Goal: Navigation & Orientation: Find specific page/section

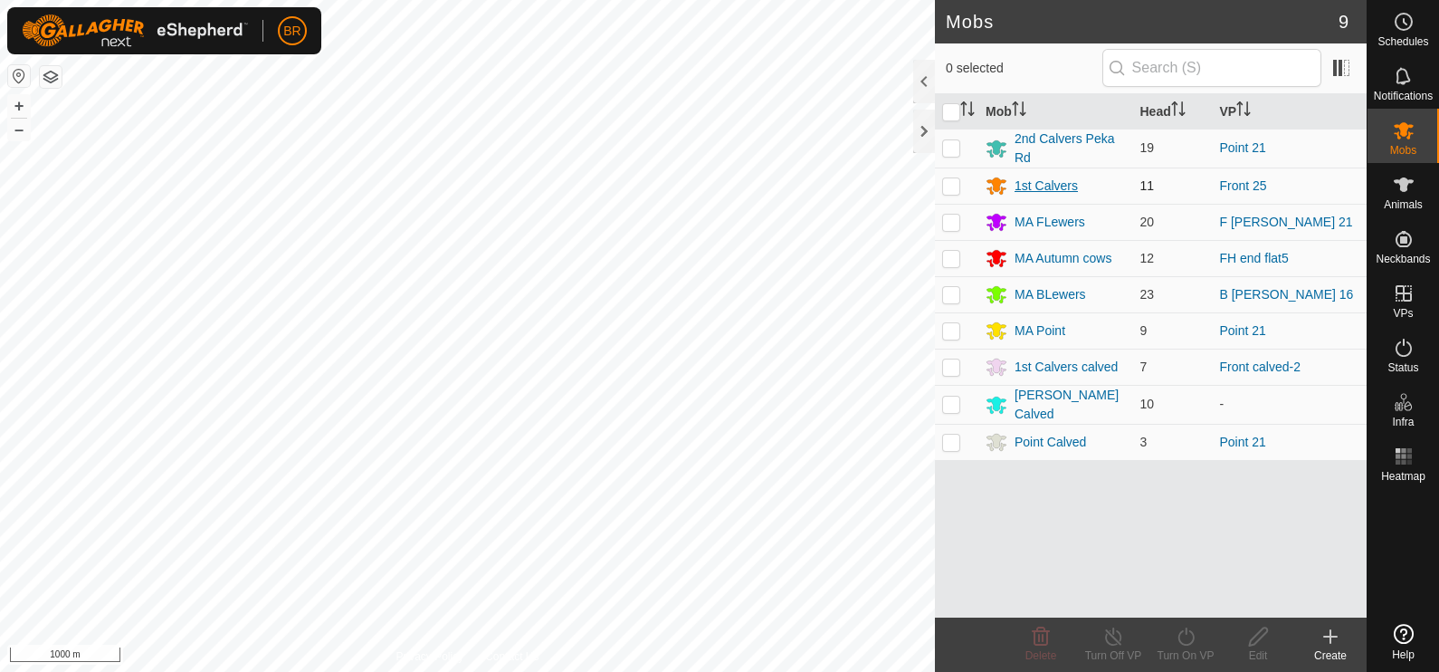
click at [1060, 180] on div "1st Calvers" at bounding box center [1046, 186] width 63 height 19
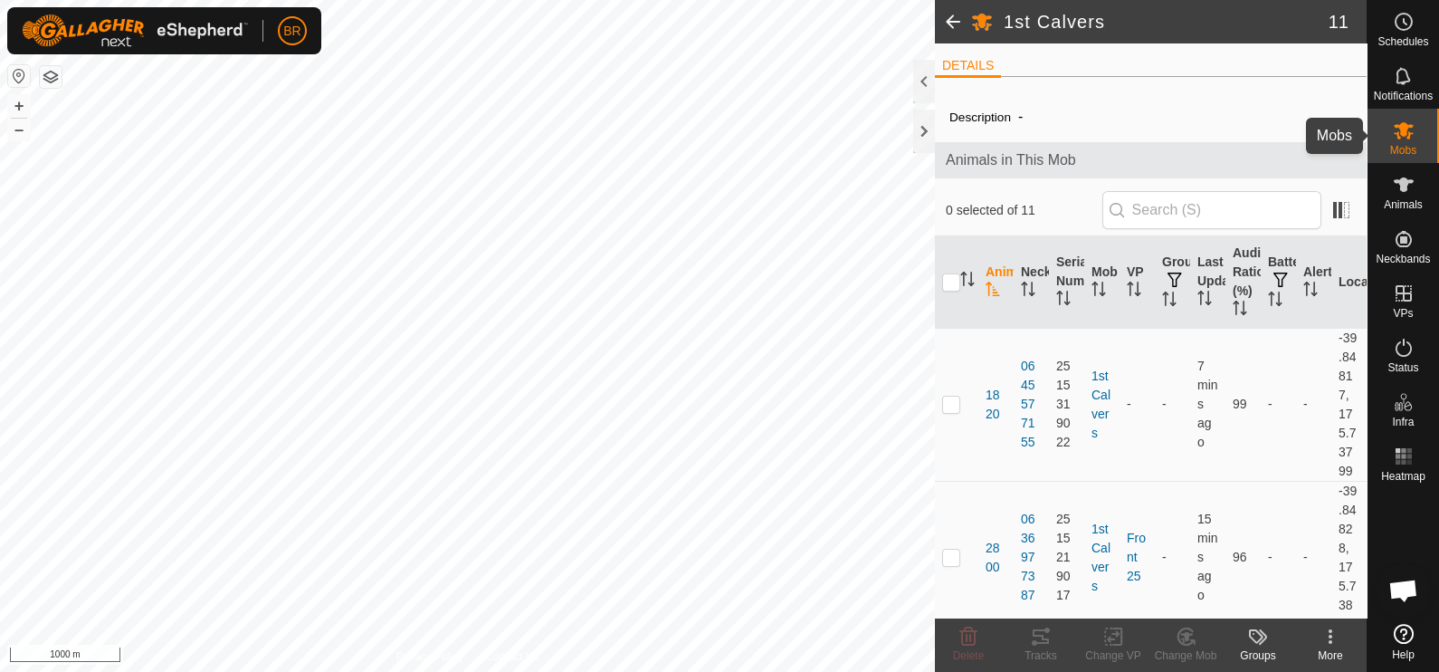
click at [1408, 140] on icon at bounding box center [1404, 130] width 22 height 22
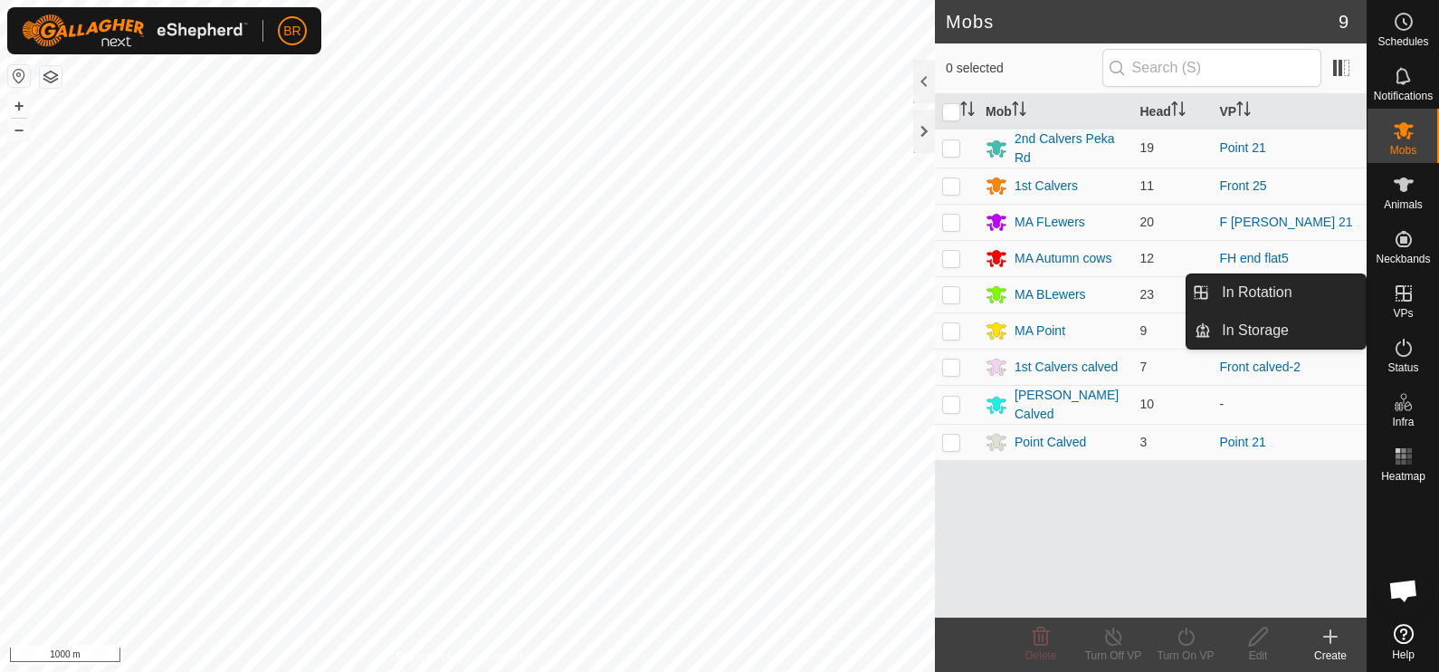
click at [1390, 299] on es-virtualpaddocks-svg-icon at bounding box center [1404, 293] width 33 height 29
click at [1406, 294] on icon at bounding box center [1404, 293] width 22 height 22
click at [1299, 294] on link "In Rotation" at bounding box center [1288, 292] width 155 height 36
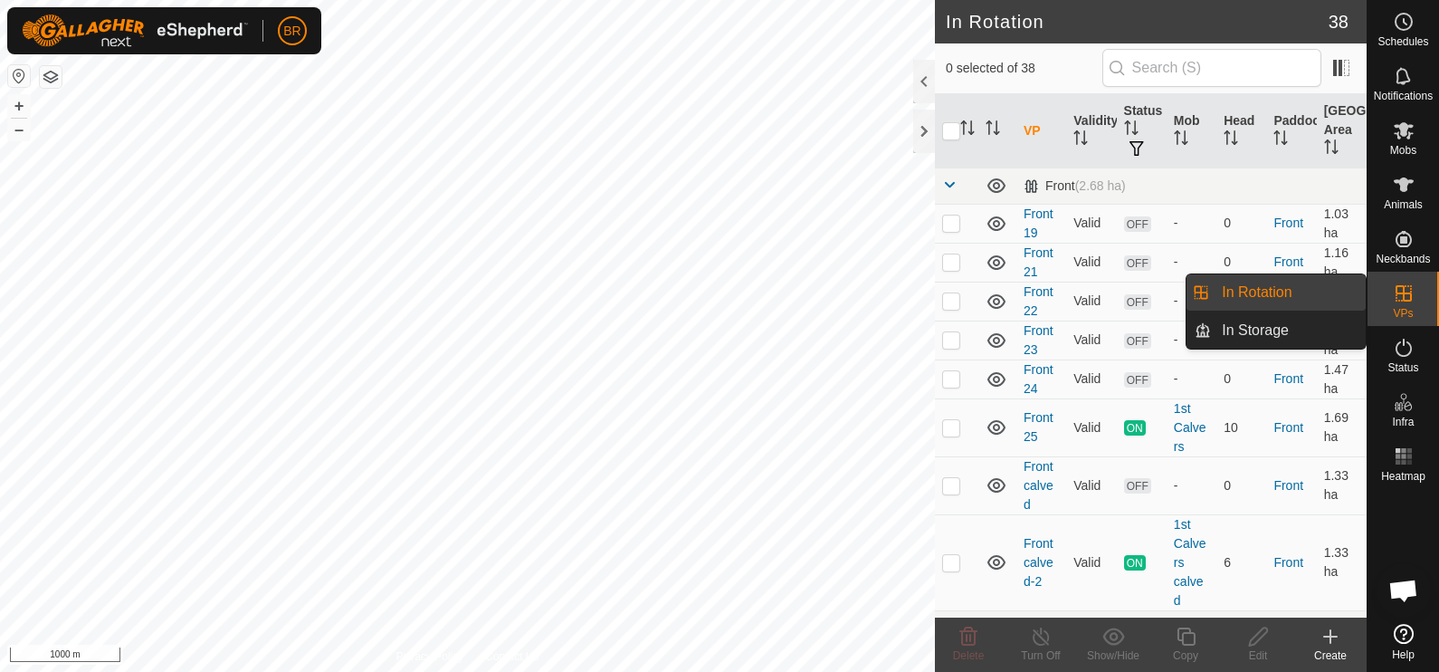
click at [1412, 291] on icon at bounding box center [1404, 293] width 22 height 22
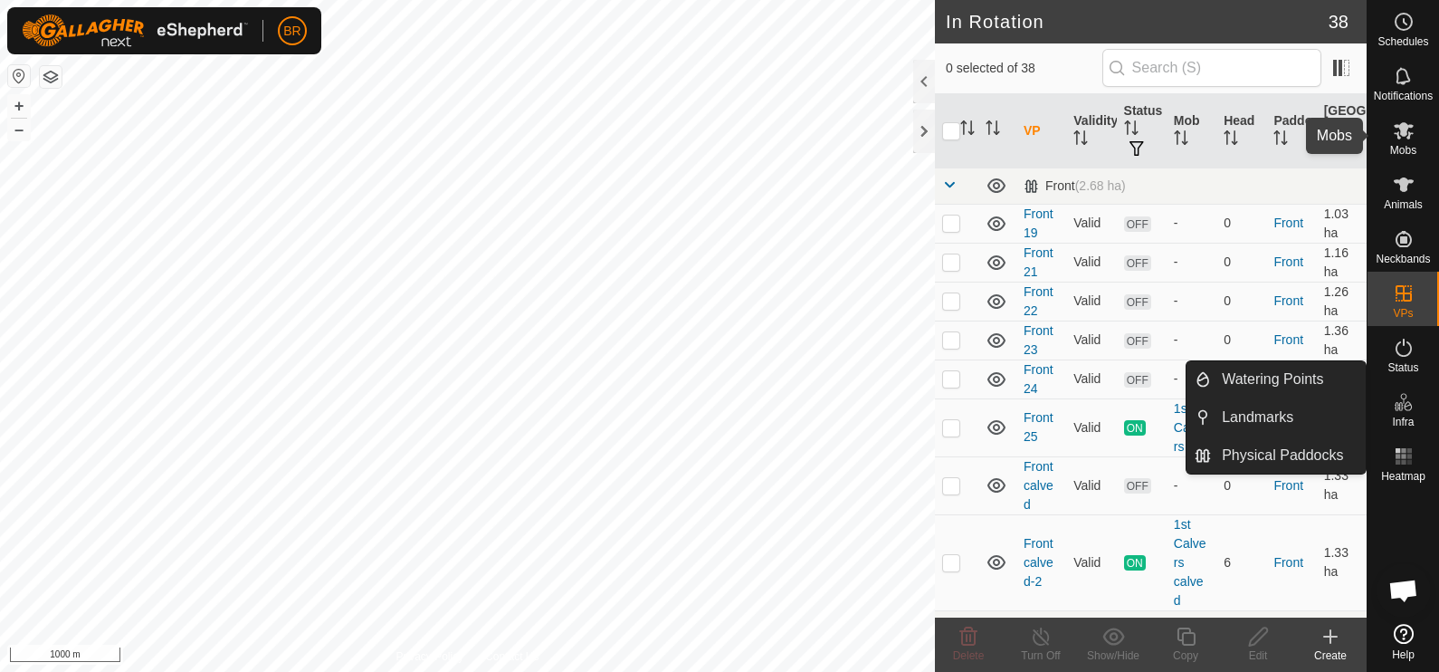
click at [1413, 127] on icon at bounding box center [1404, 130] width 22 height 22
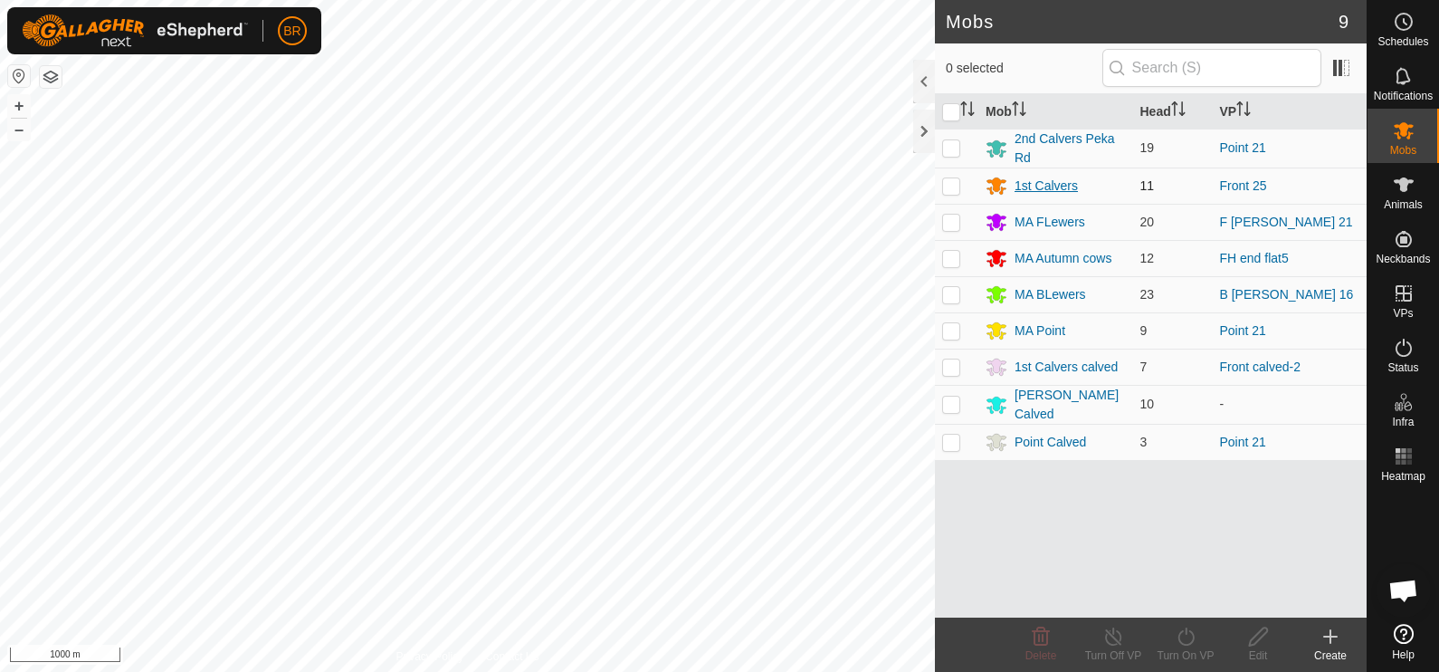
click at [1047, 179] on div "1st Calvers" at bounding box center [1046, 186] width 63 height 19
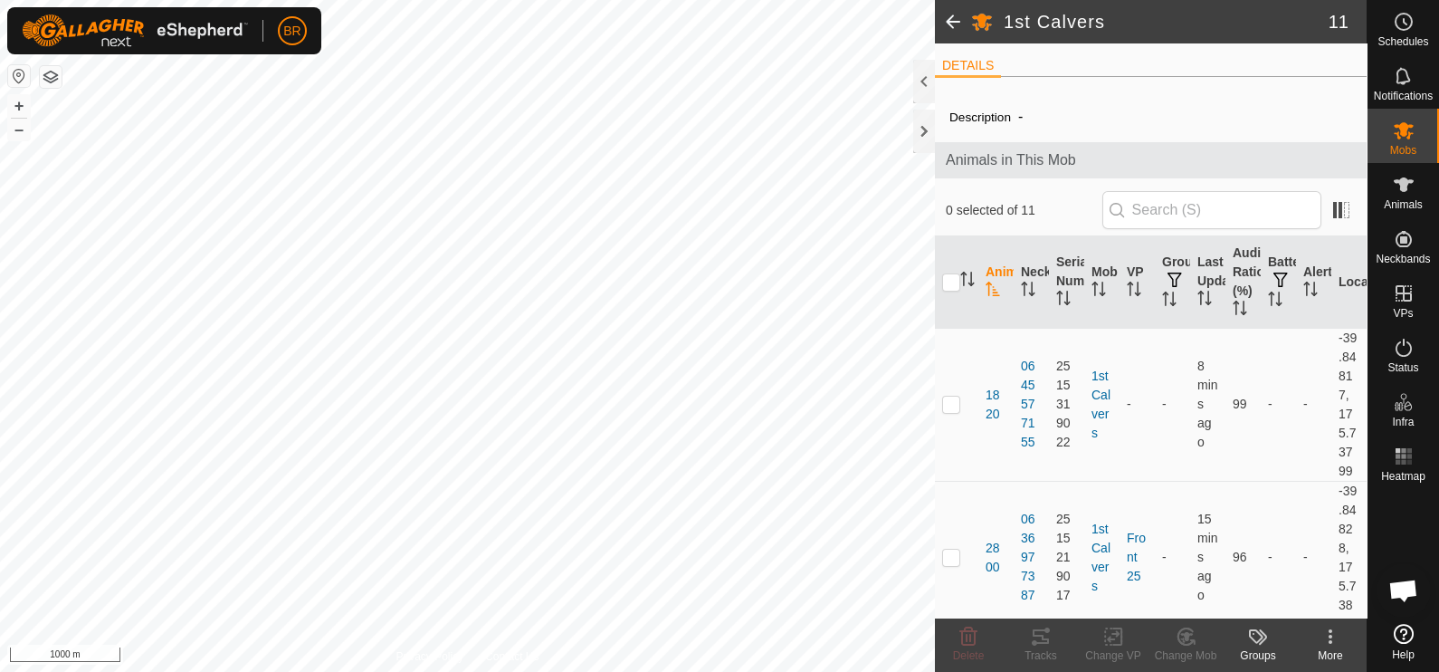
click at [982, 66] on li "DETAILS" at bounding box center [968, 67] width 66 height 22
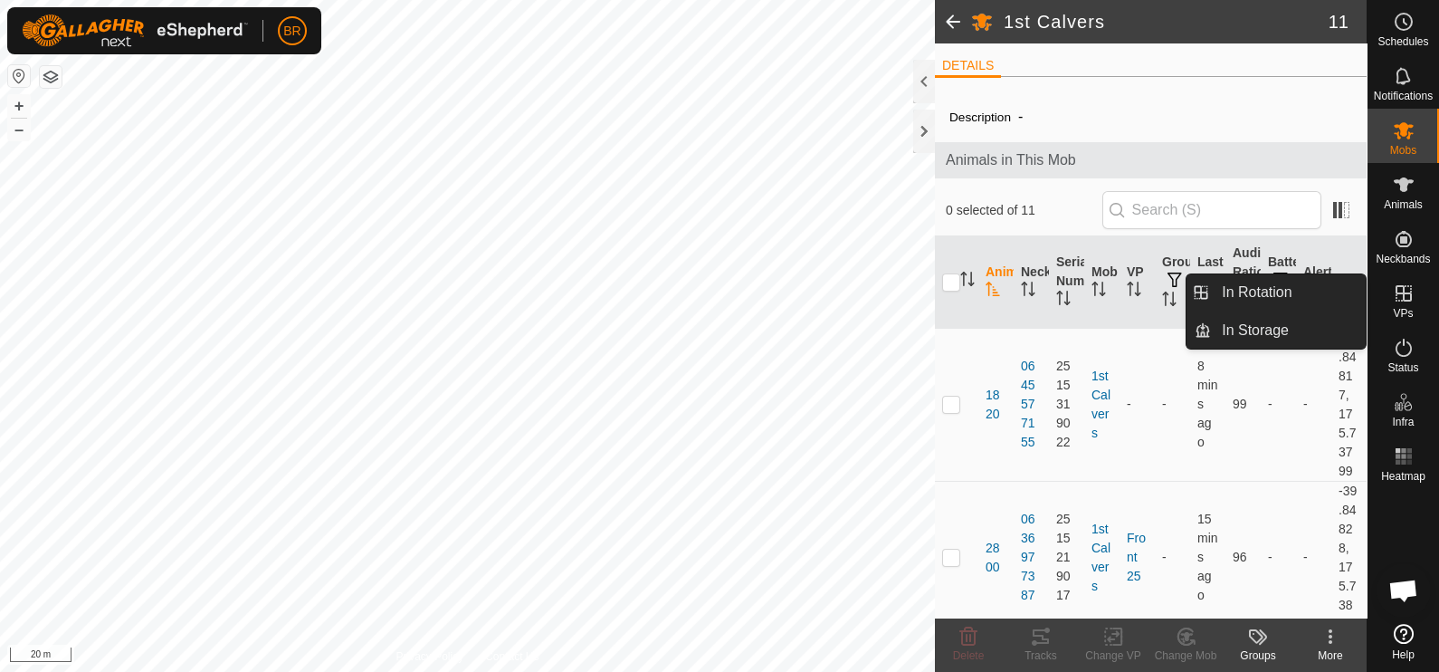
click at [1405, 305] on es-virtualpaddocks-svg-icon at bounding box center [1404, 293] width 33 height 29
click at [1291, 317] on link "In Storage" at bounding box center [1288, 330] width 155 height 36
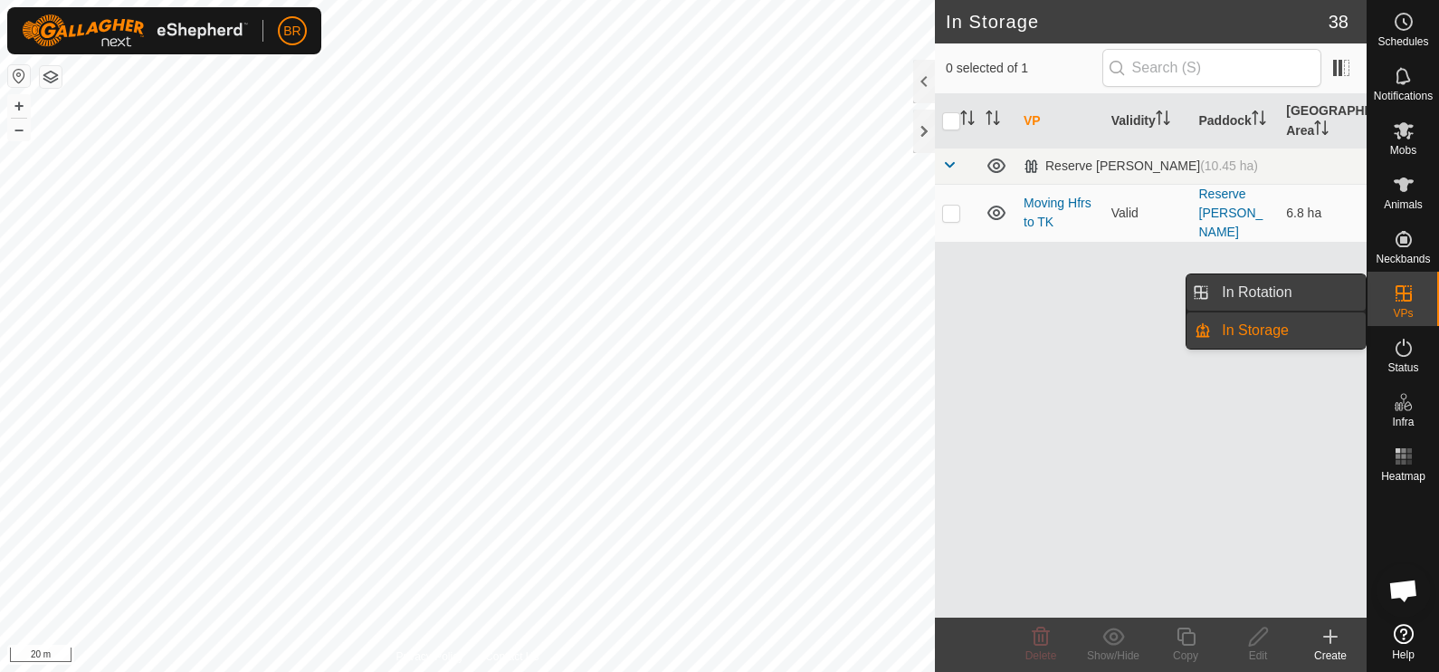
click at [1276, 298] on link "In Rotation" at bounding box center [1288, 292] width 155 height 36
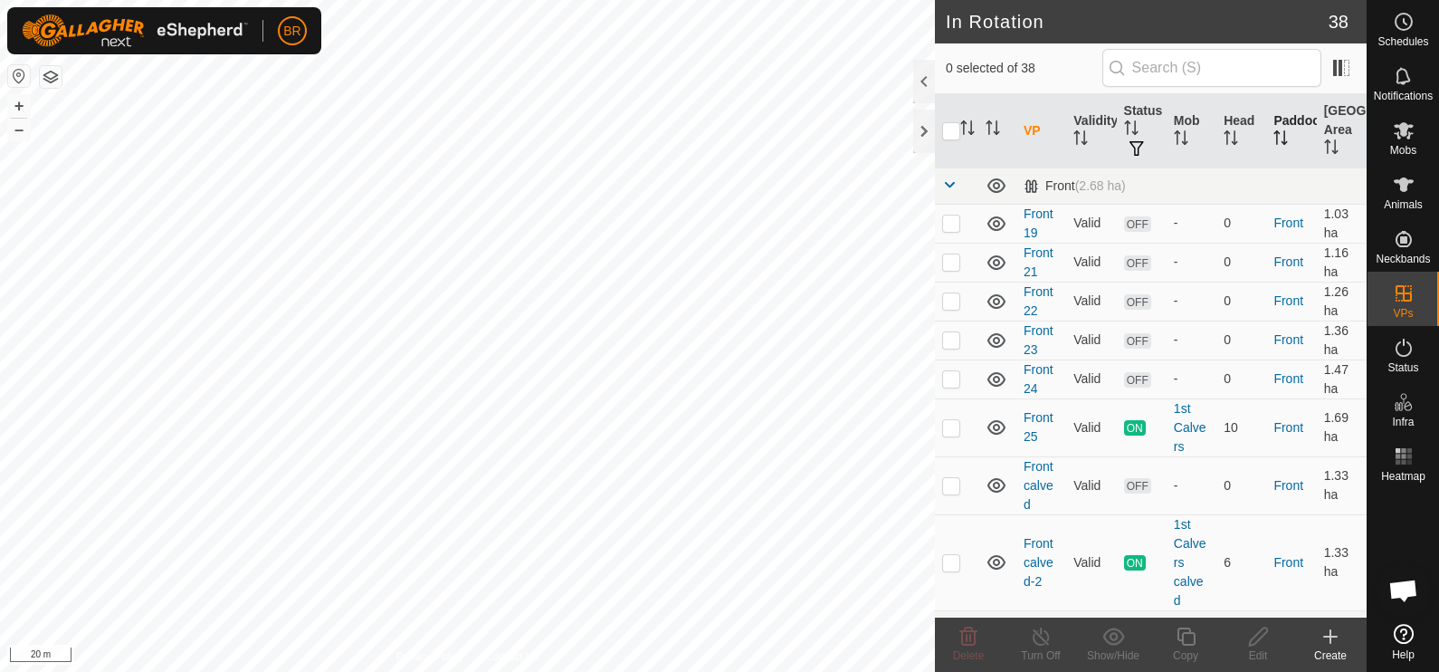
click at [1277, 110] on th "Paddock" at bounding box center [1291, 131] width 50 height 74
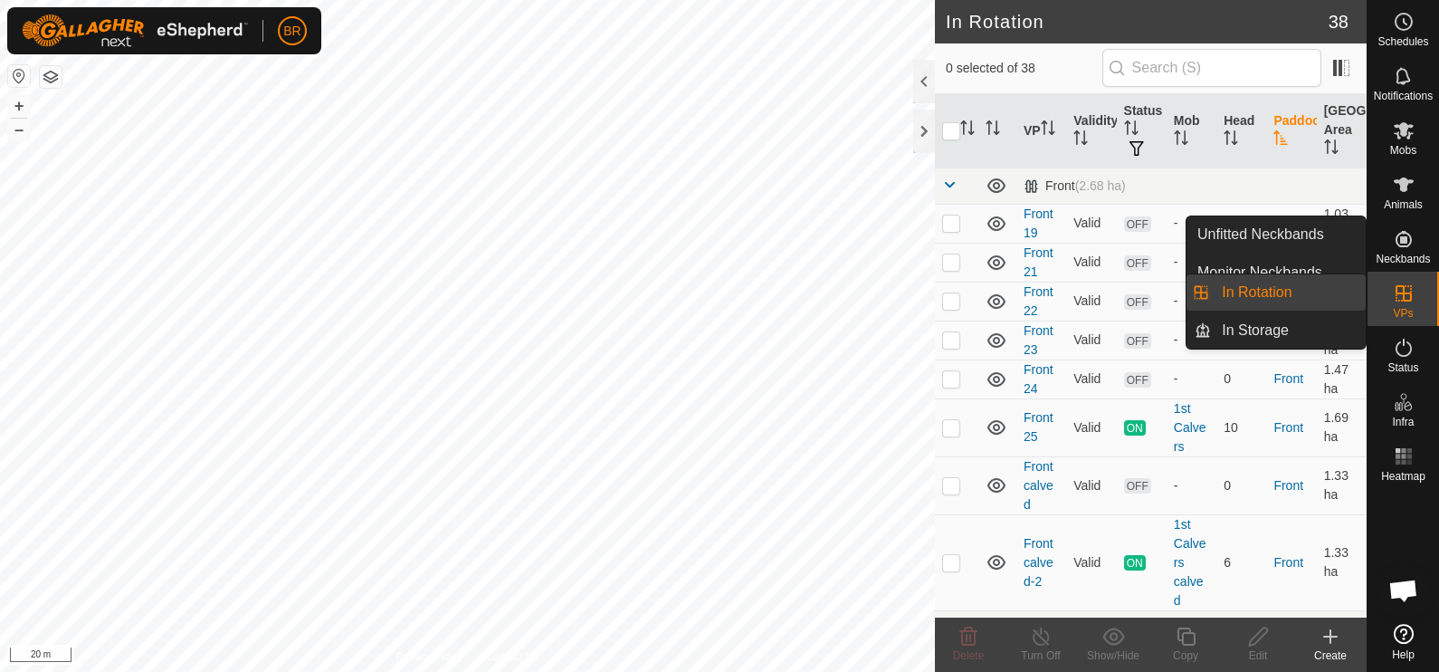
click at [1401, 282] on icon at bounding box center [1404, 293] width 22 height 22
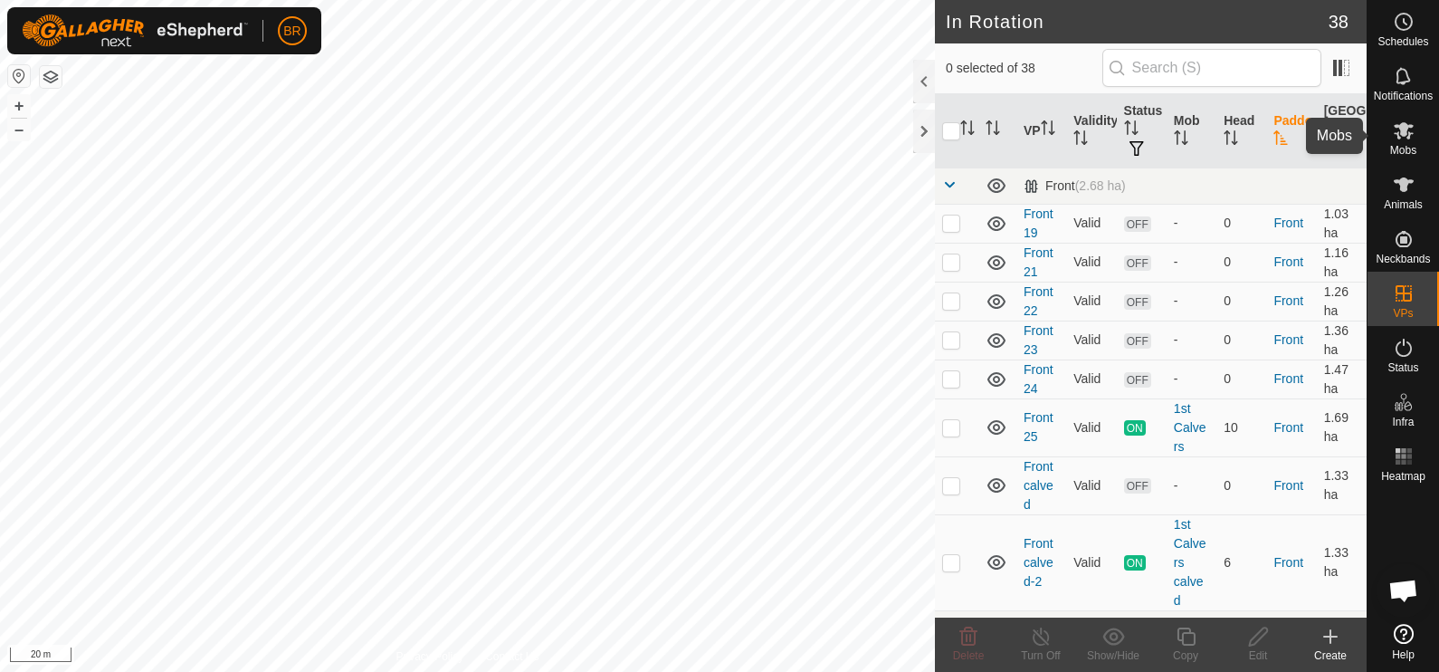
click at [1402, 145] on span "Mobs" at bounding box center [1403, 150] width 26 height 11
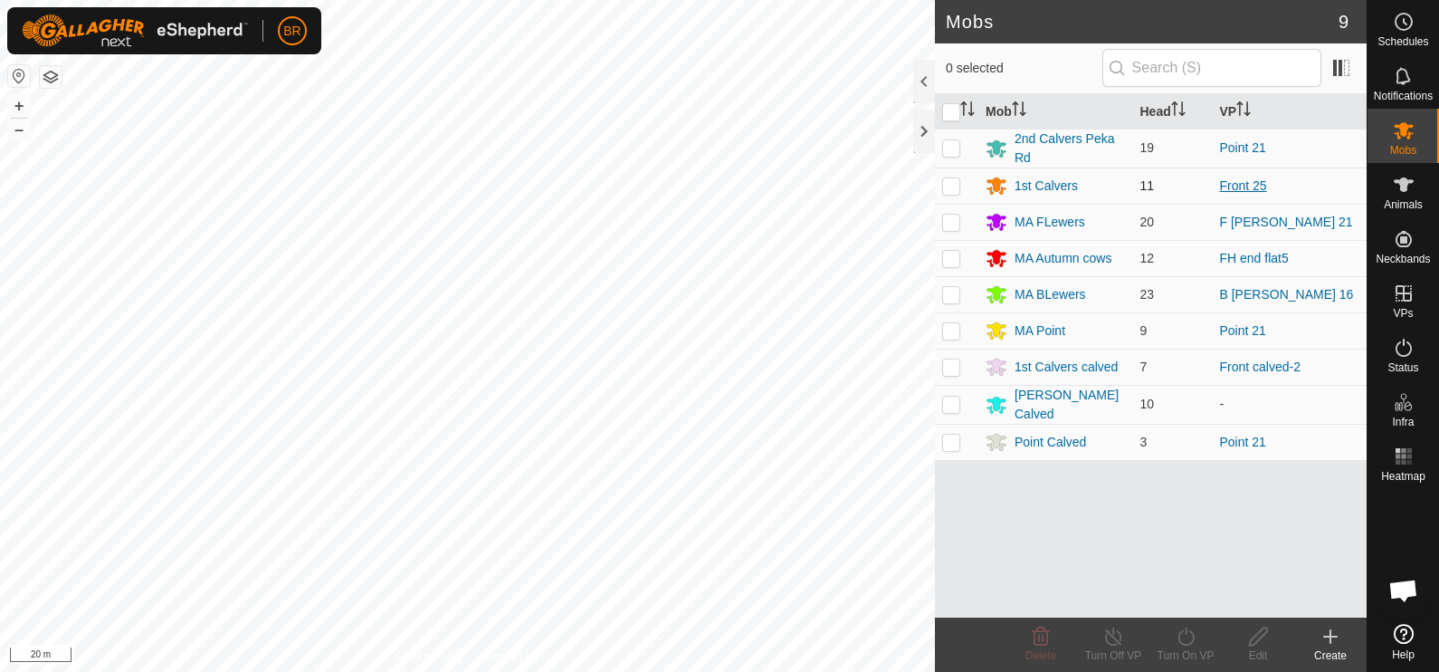
click at [1242, 182] on link "Front 25" at bounding box center [1243, 185] width 47 height 14
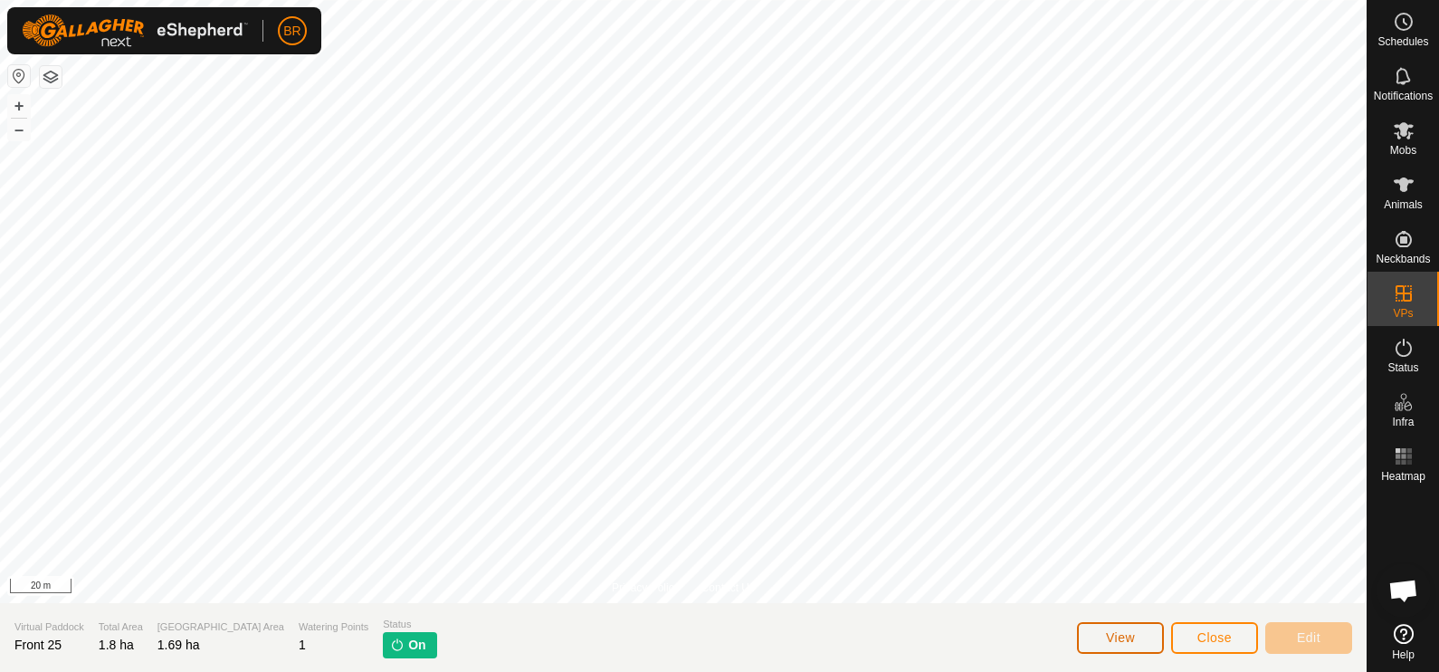
click at [1100, 628] on button "View" at bounding box center [1120, 638] width 87 height 32
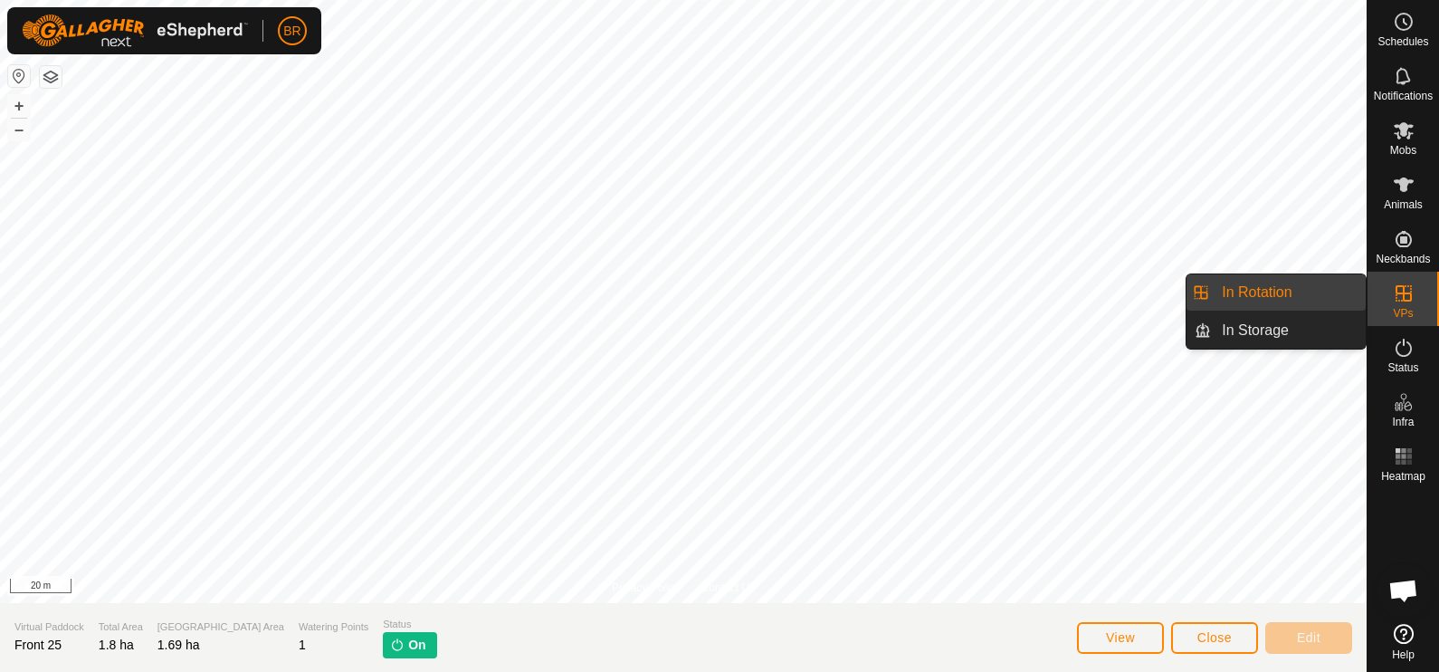
click at [1410, 288] on icon at bounding box center [1404, 293] width 16 height 16
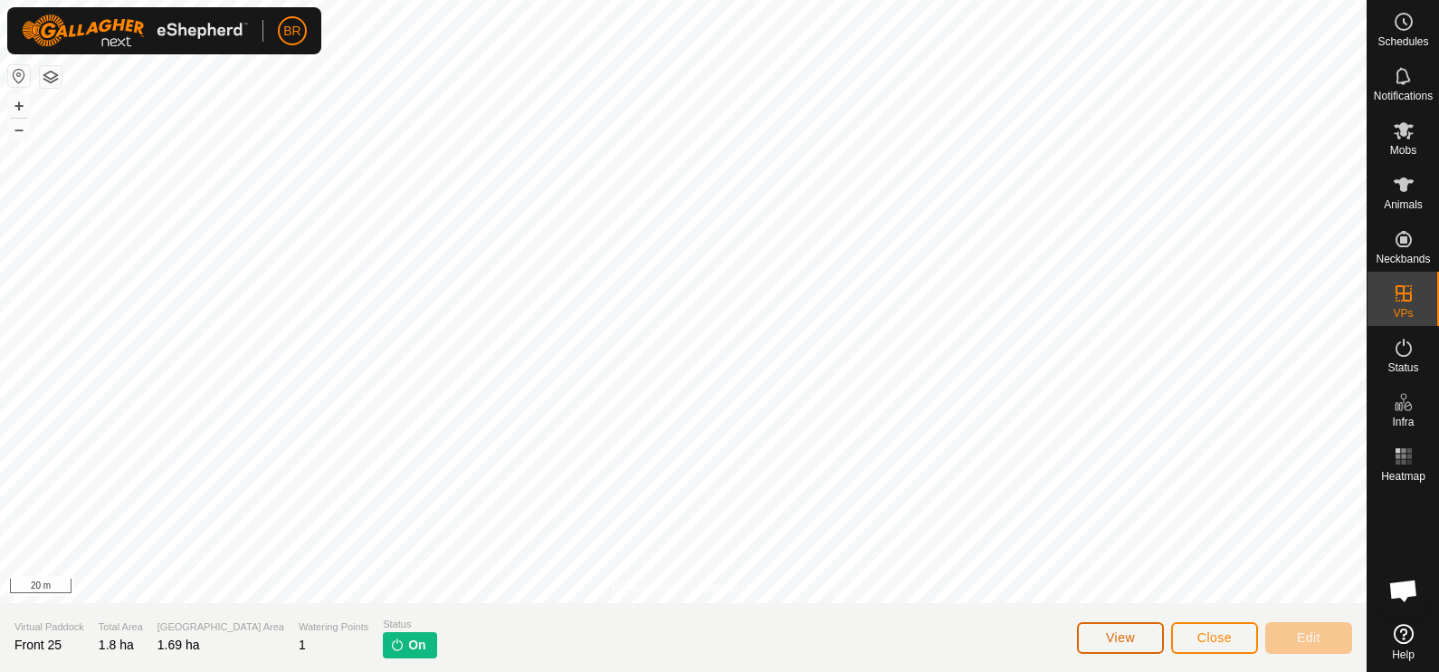
click at [1121, 625] on button "View" at bounding box center [1120, 638] width 87 height 32
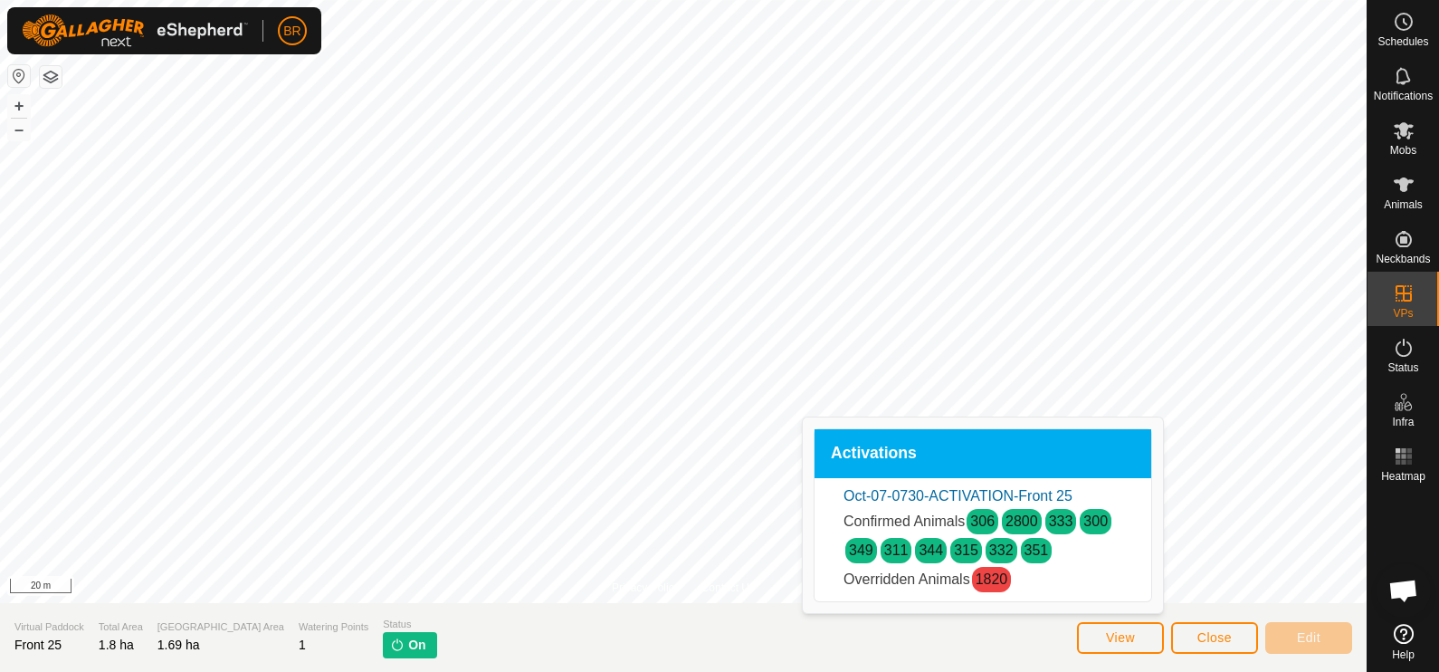
click at [408, 650] on span "On" at bounding box center [416, 644] width 17 height 19
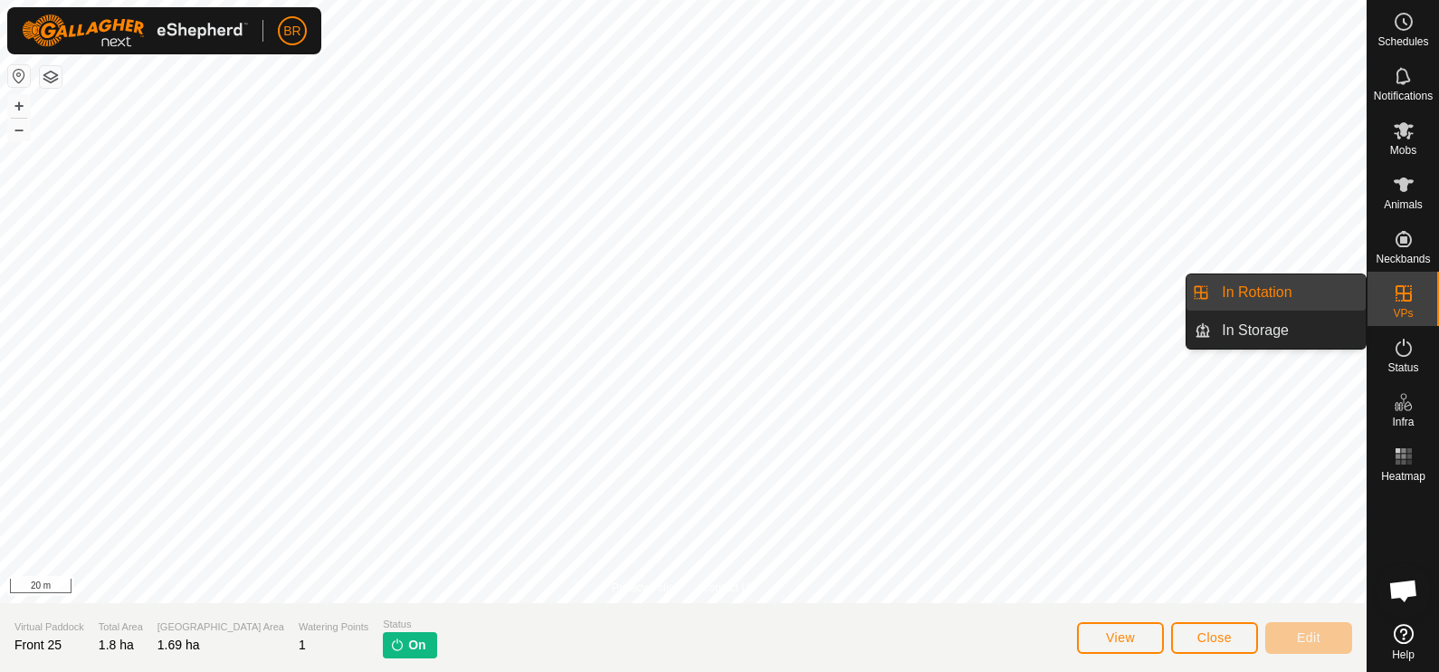
click at [1334, 287] on link "In Rotation" at bounding box center [1288, 292] width 155 height 36
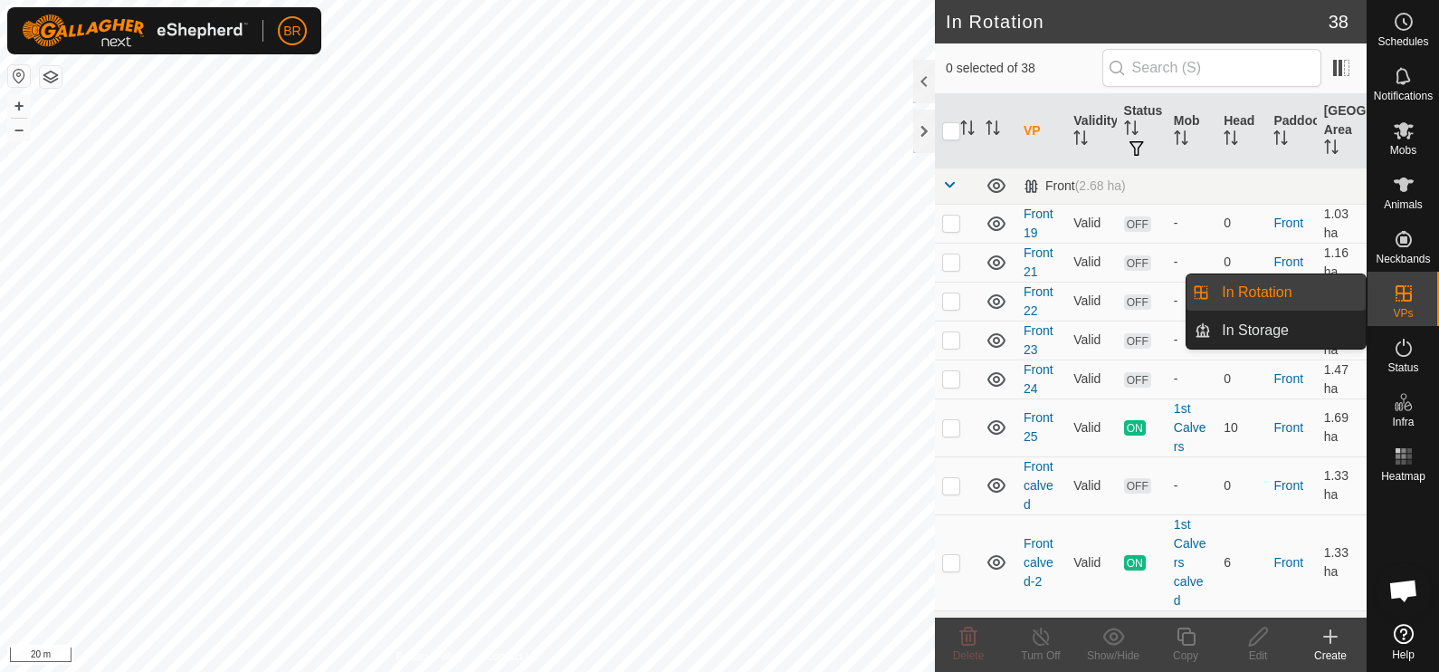
click at [1389, 291] on es-virtualpaddocks-svg-icon at bounding box center [1404, 293] width 33 height 29
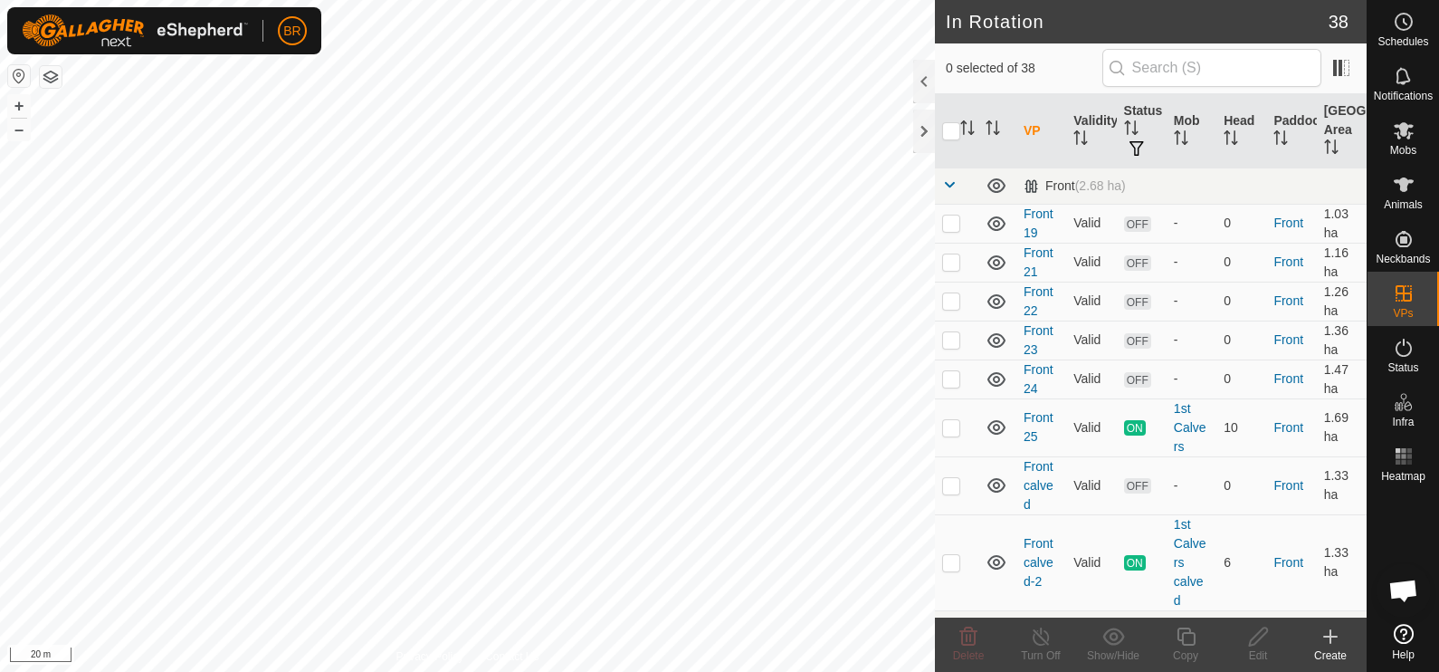
click at [1036, 130] on th "VP" at bounding box center [1042, 131] width 50 height 74
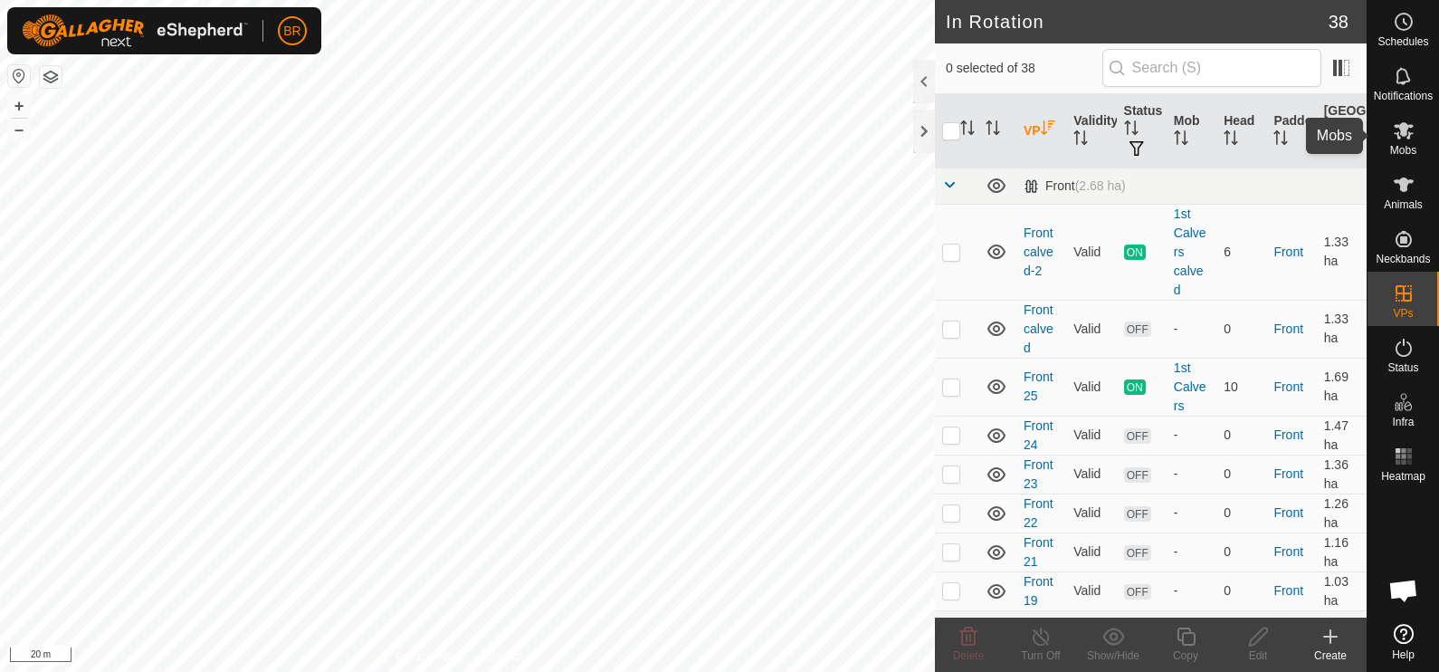
click at [1408, 133] on icon at bounding box center [1404, 130] width 20 height 17
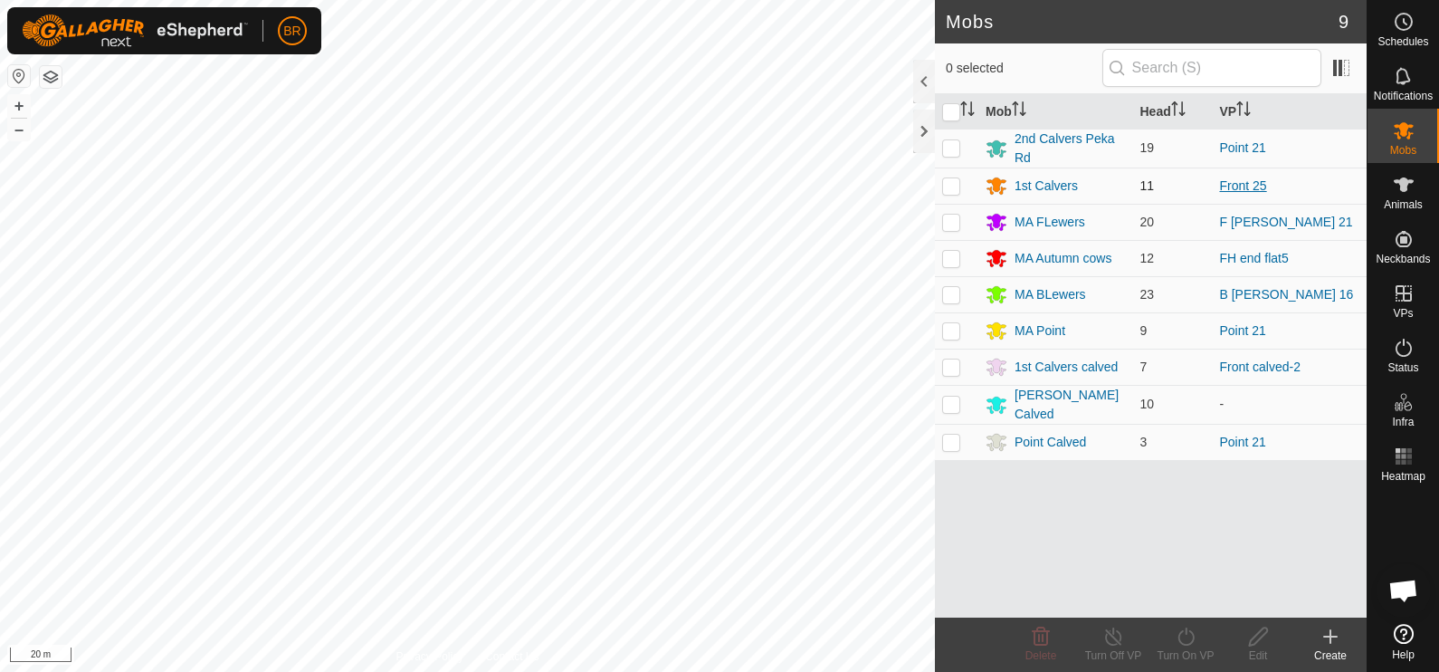
click at [1240, 178] on link "Front 25" at bounding box center [1243, 185] width 47 height 14
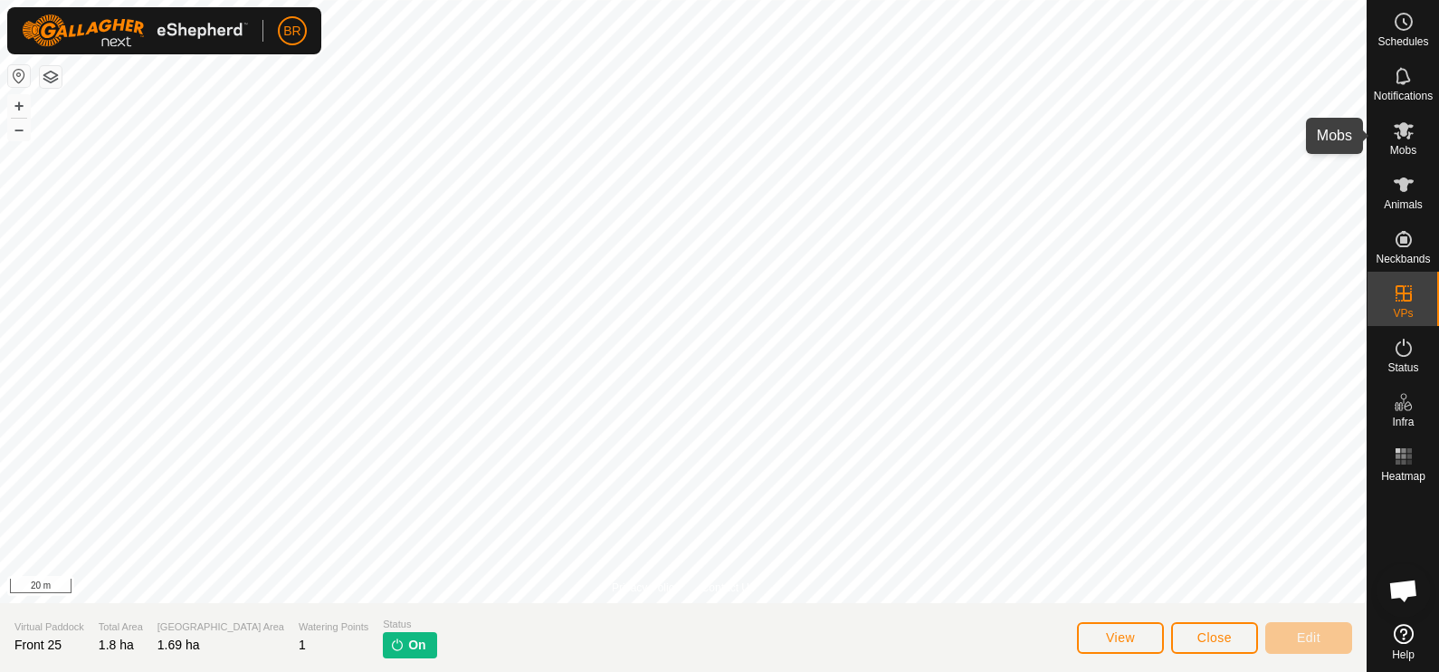
click at [1403, 131] on icon at bounding box center [1404, 130] width 20 height 17
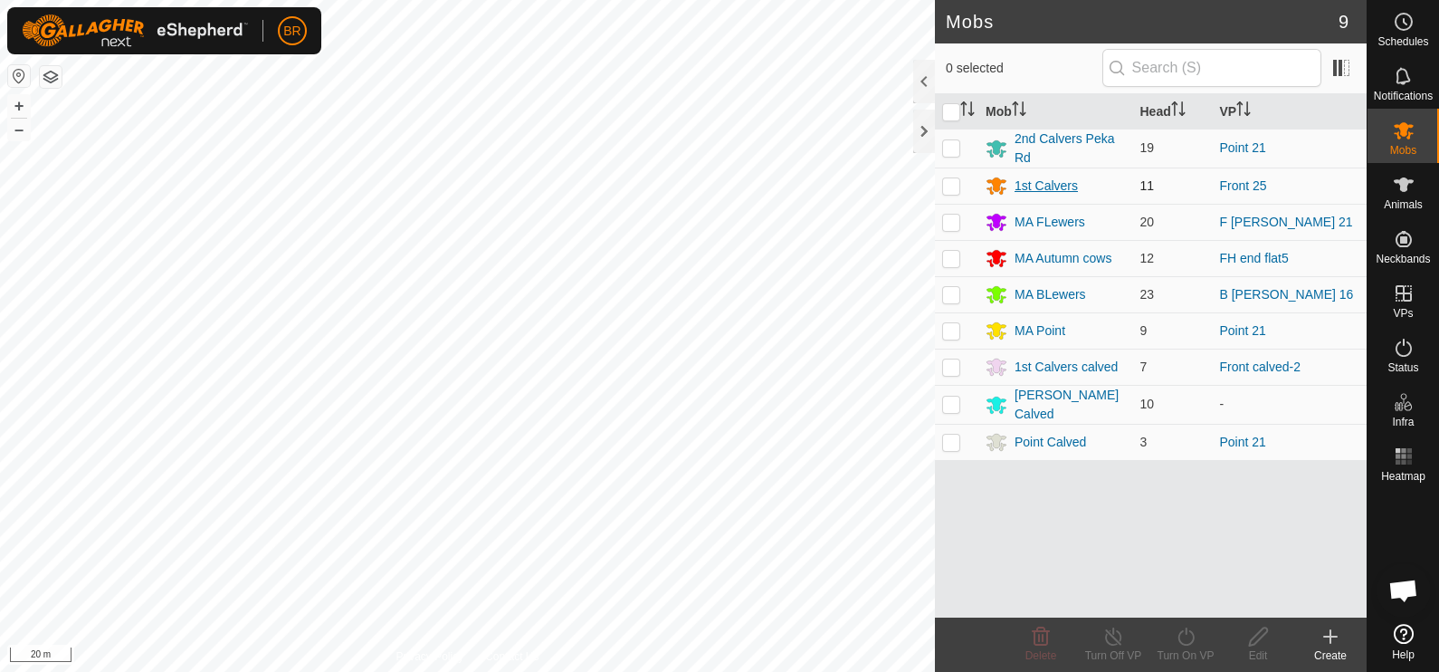
click at [1059, 178] on div "1st Calvers" at bounding box center [1046, 186] width 63 height 19
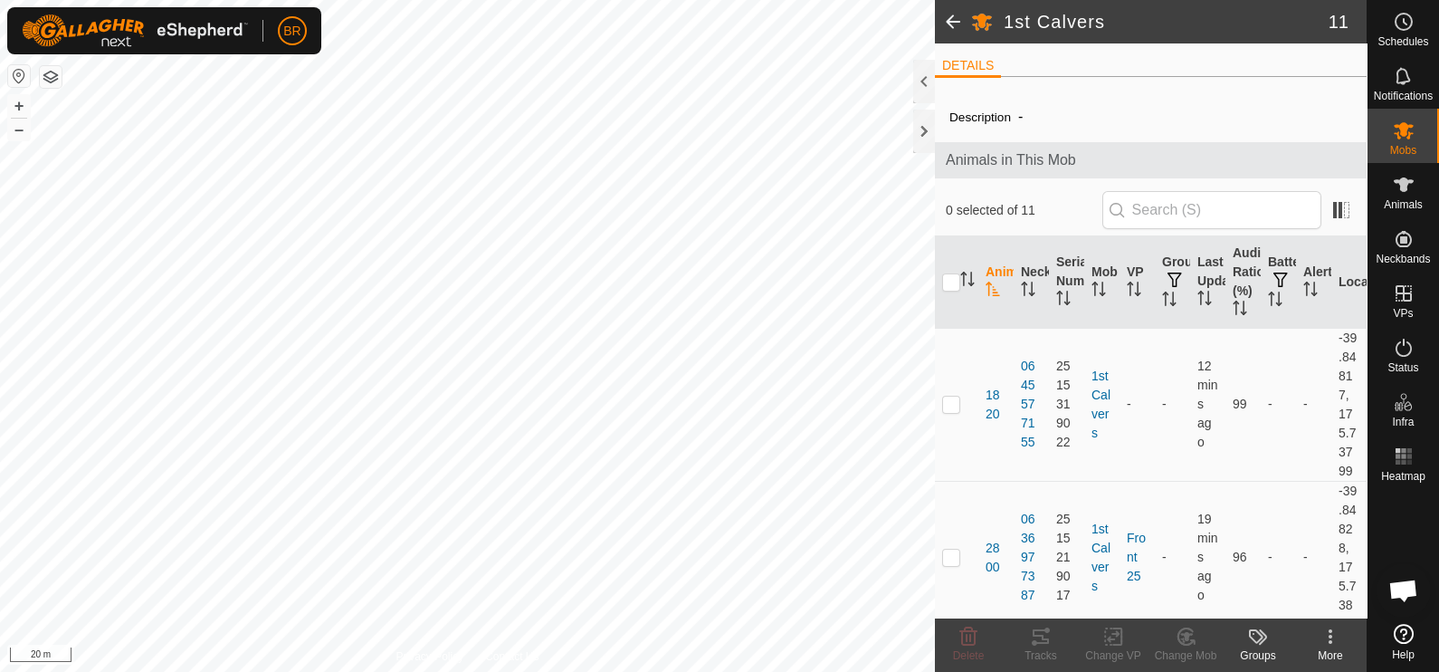
click at [950, 10] on span at bounding box center [953, 21] width 36 height 43
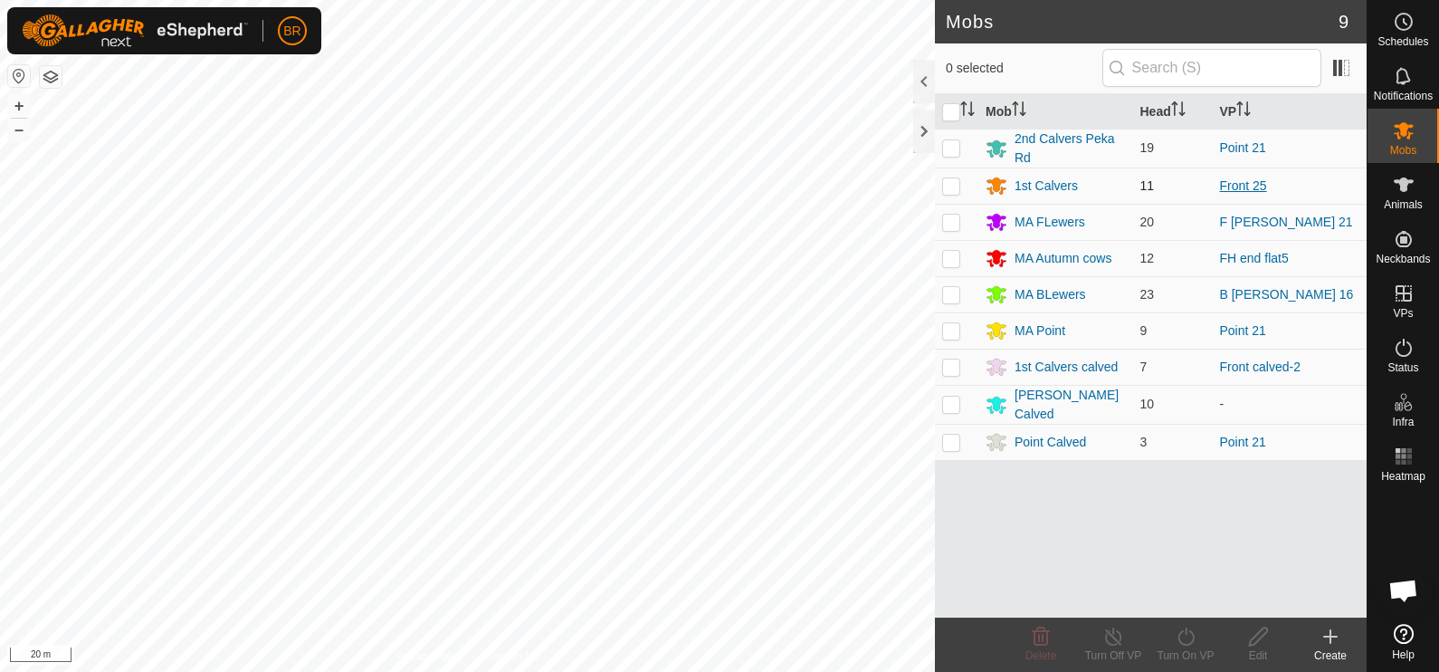
click at [1242, 181] on link "Front 25" at bounding box center [1243, 185] width 47 height 14
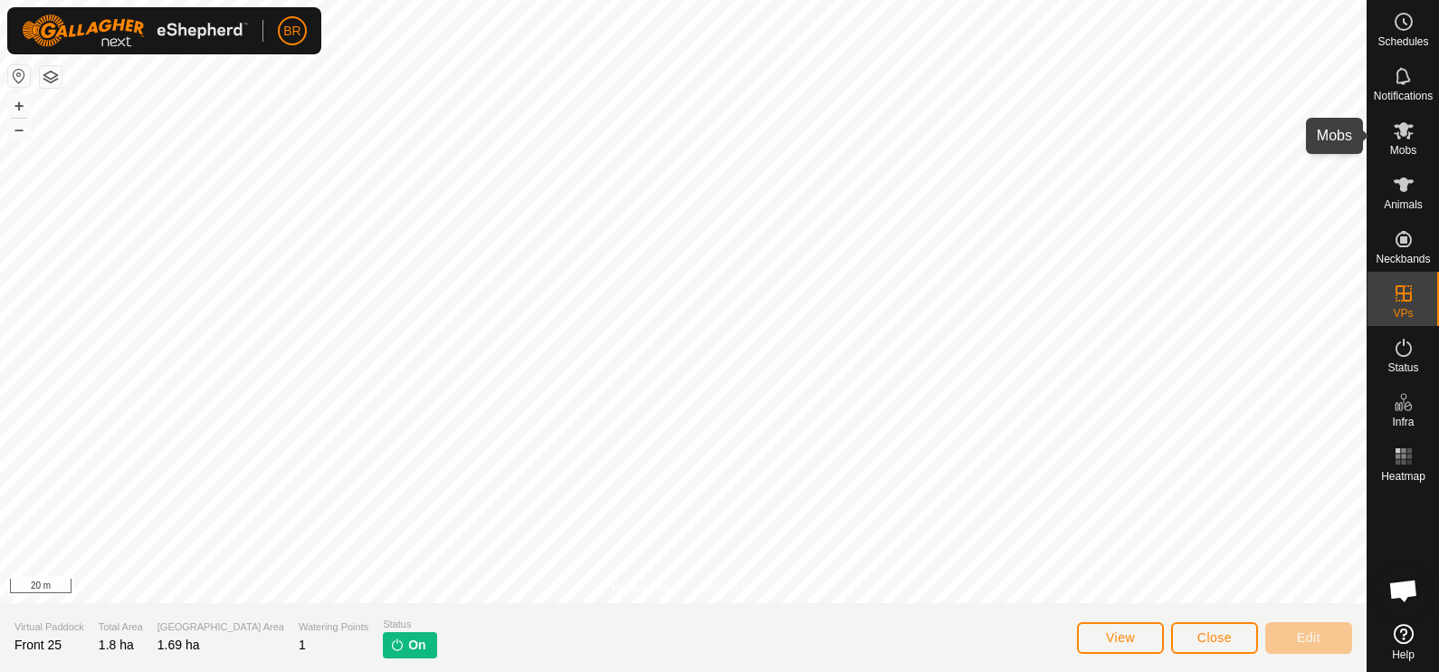
click at [1411, 138] on icon at bounding box center [1404, 130] width 22 height 22
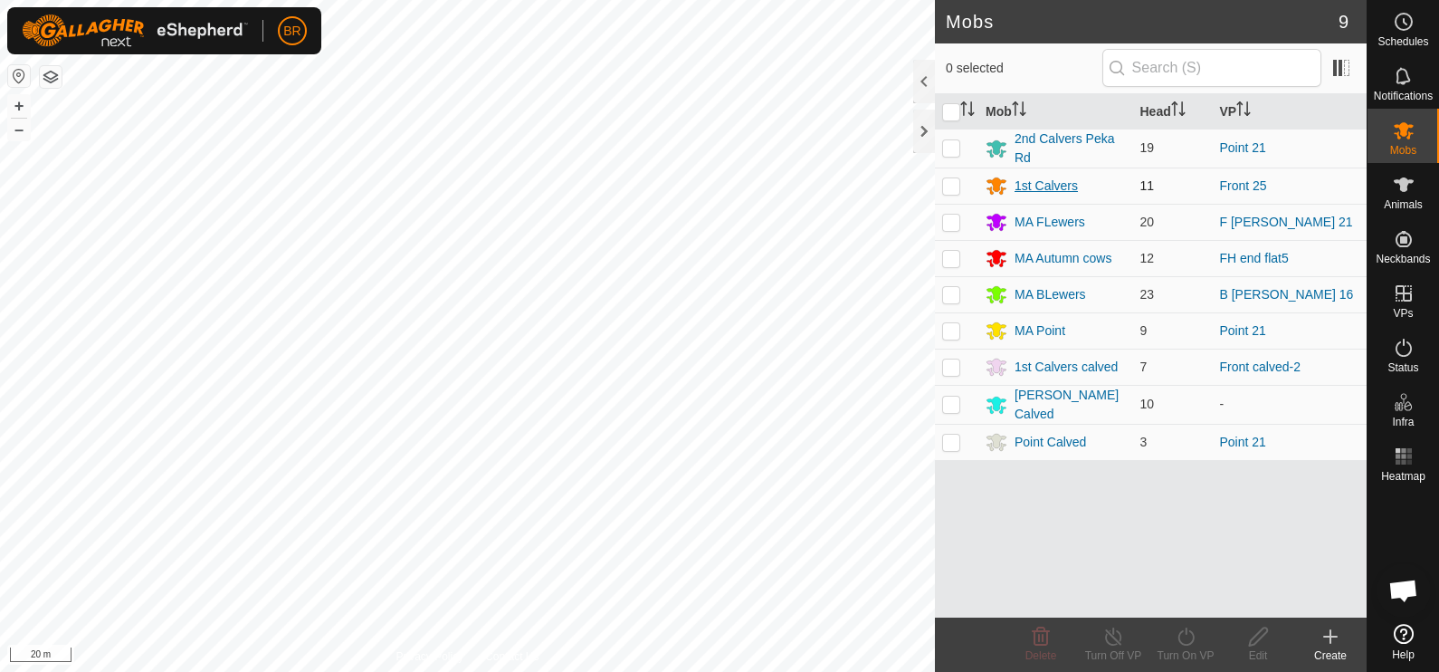
click at [1059, 178] on div "1st Calvers" at bounding box center [1046, 186] width 63 height 19
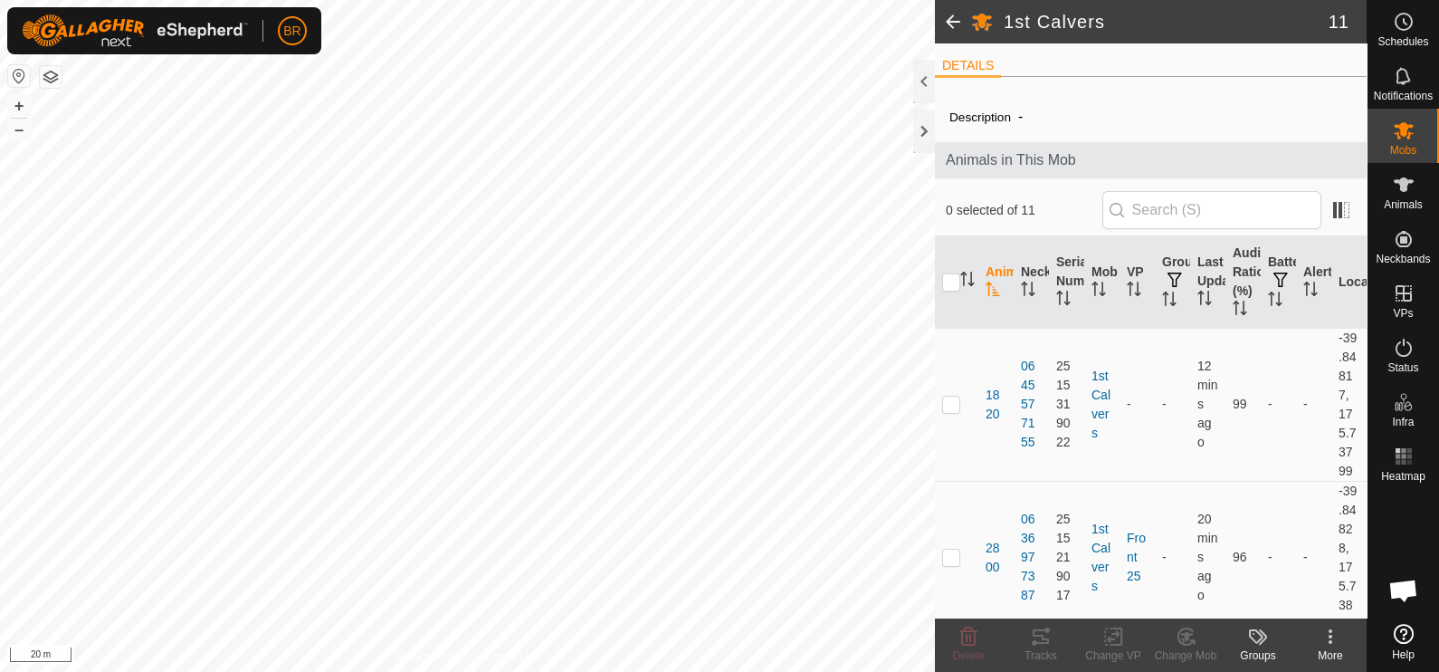
click at [971, 70] on li "DETAILS" at bounding box center [968, 67] width 66 height 22
click at [965, 57] on li "DETAILS" at bounding box center [968, 67] width 66 height 22
click at [949, 10] on span at bounding box center [953, 21] width 36 height 43
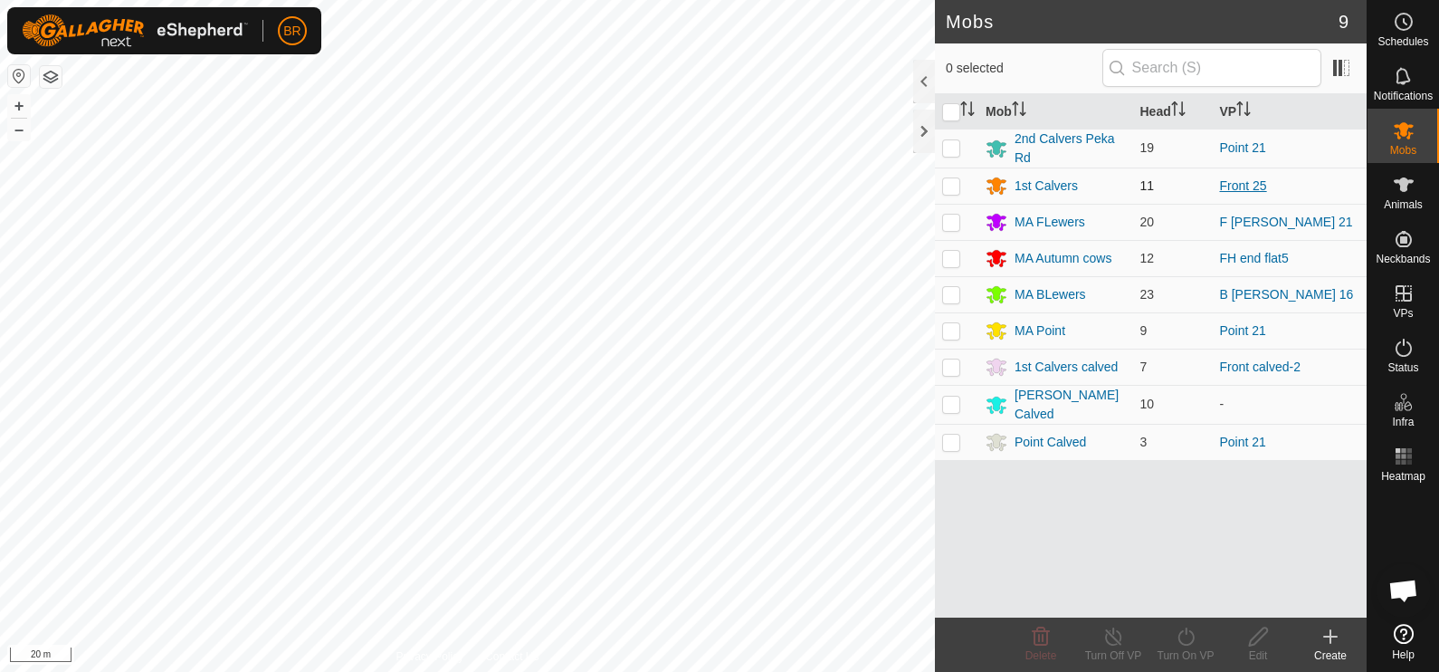
click at [1254, 186] on link "Front 25" at bounding box center [1243, 185] width 47 height 14
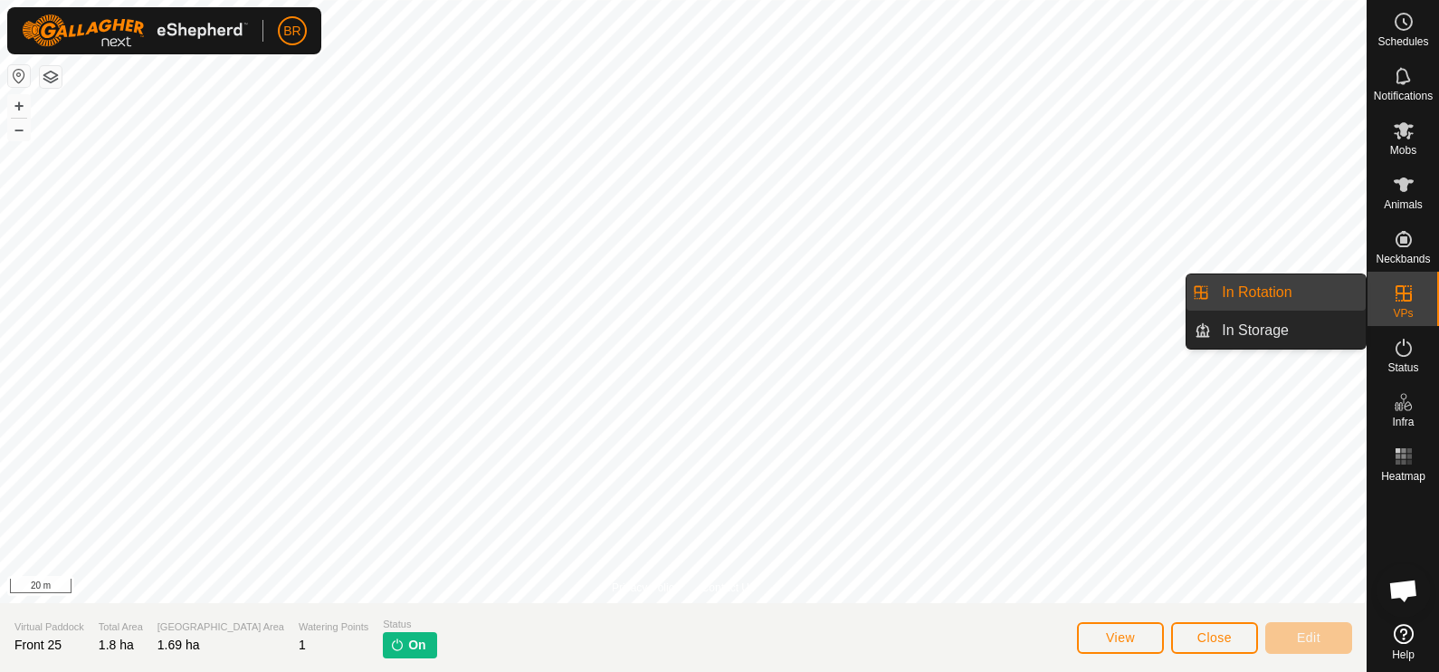
click at [1331, 293] on link "In Rotation" at bounding box center [1288, 292] width 155 height 36
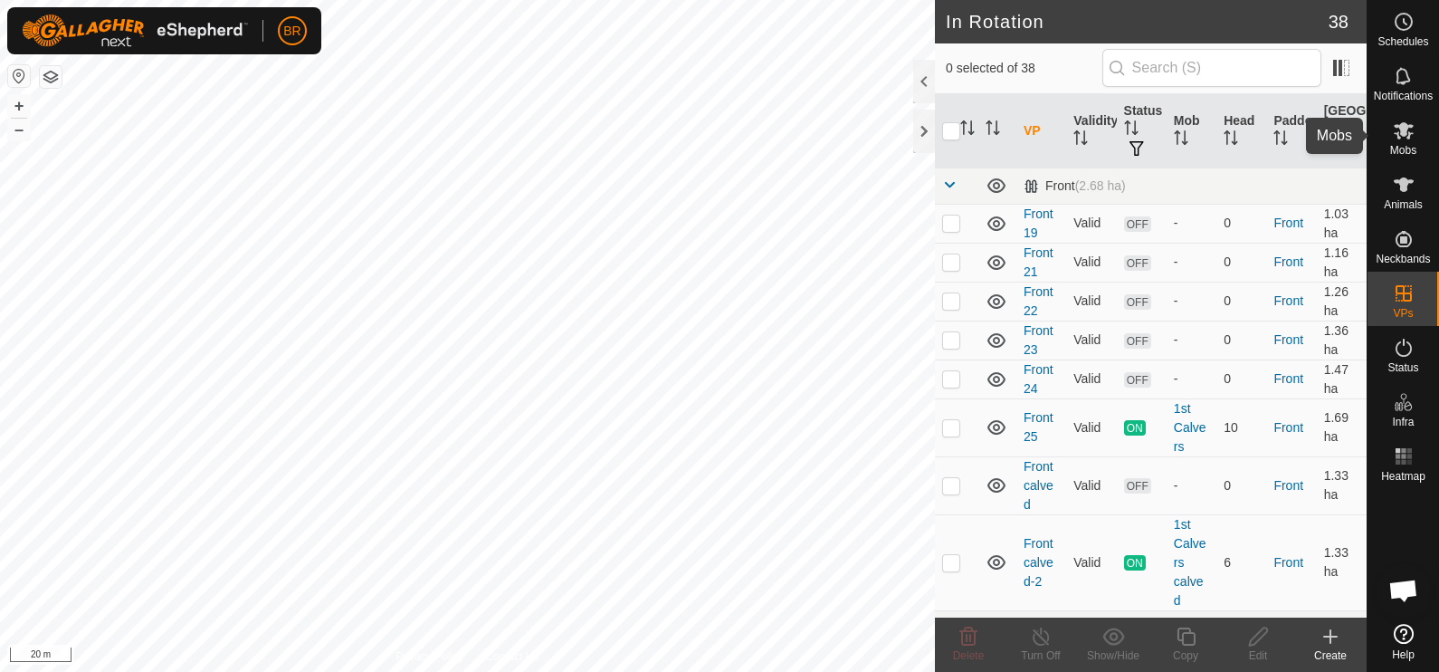
click at [1401, 139] on icon at bounding box center [1404, 130] width 22 height 22
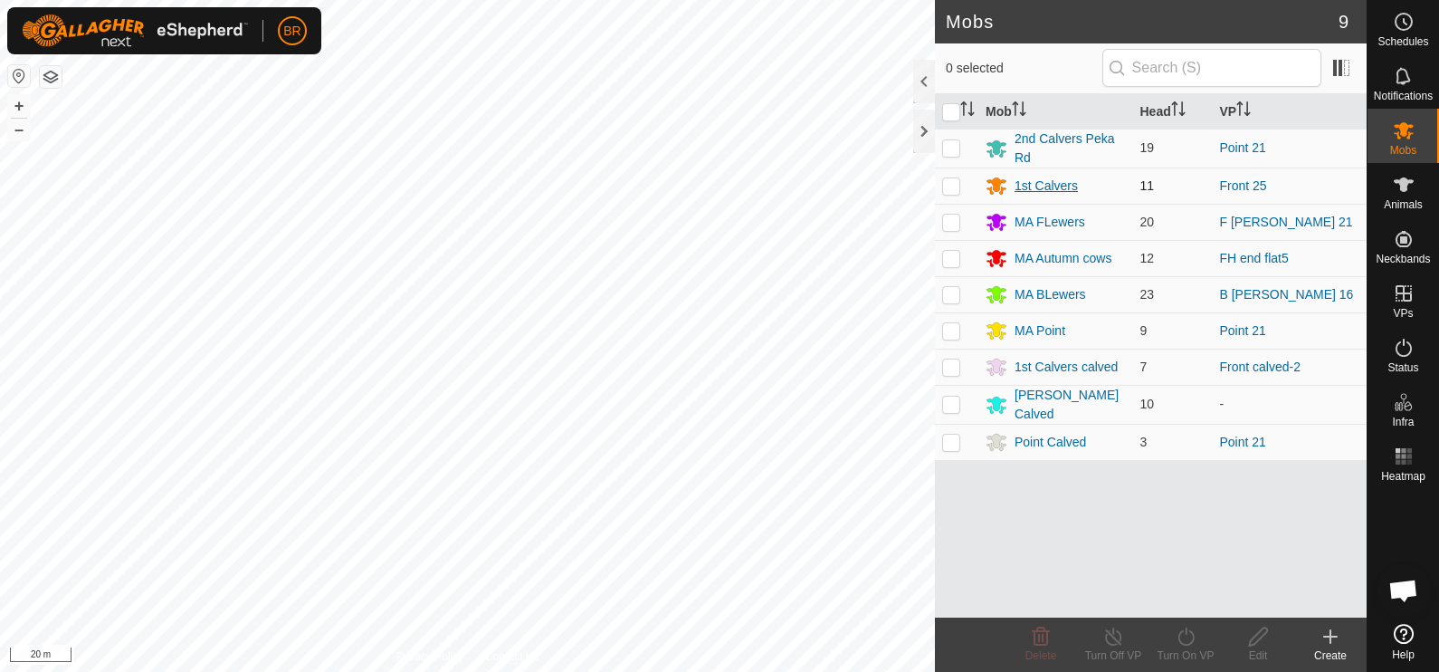
click at [1020, 180] on div "1st Calvers" at bounding box center [1046, 186] width 63 height 19
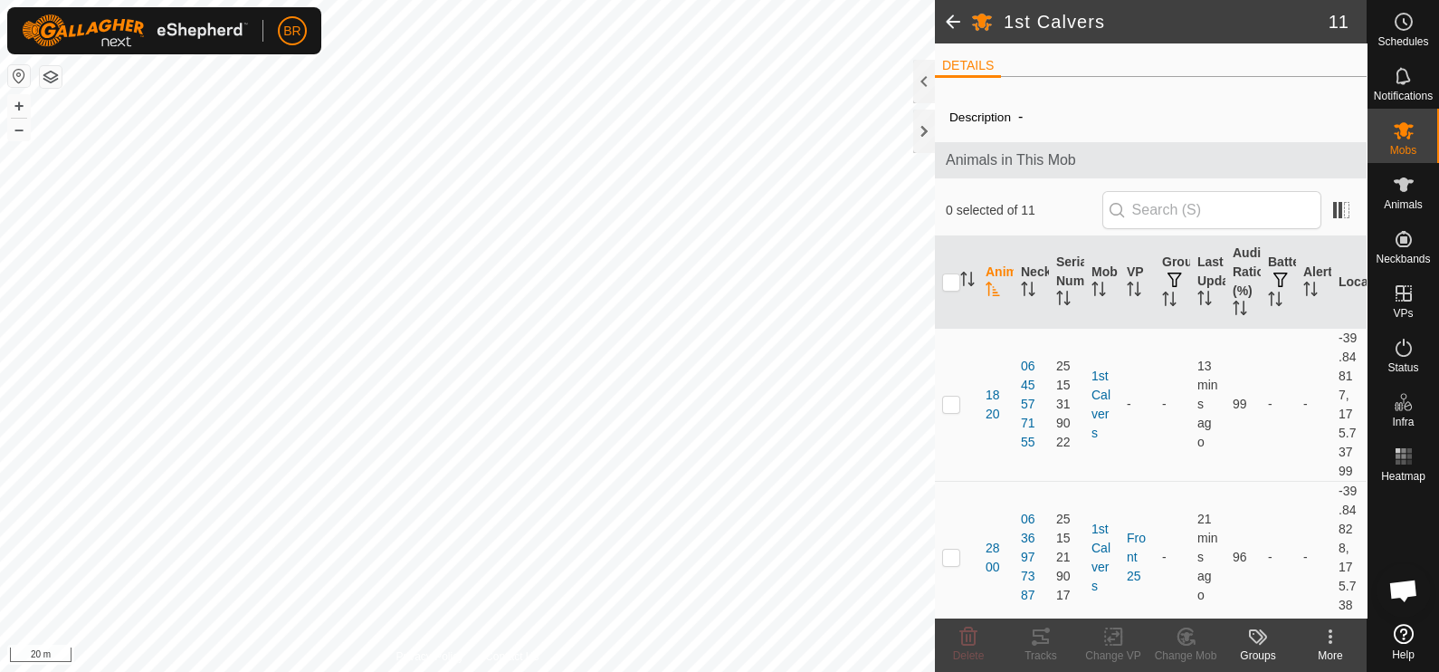
click at [959, 15] on span at bounding box center [953, 21] width 36 height 43
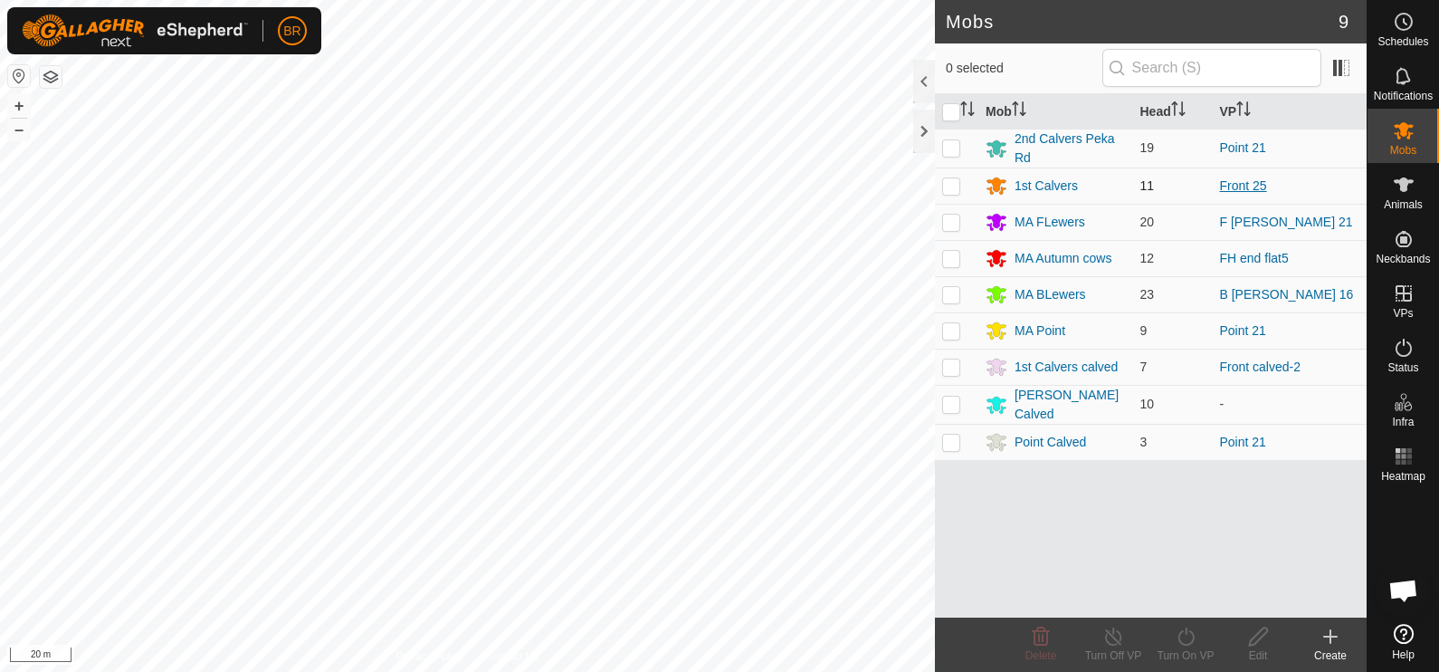
click at [1254, 178] on link "Front 25" at bounding box center [1243, 185] width 47 height 14
